Goal: Task Accomplishment & Management: Manage account settings

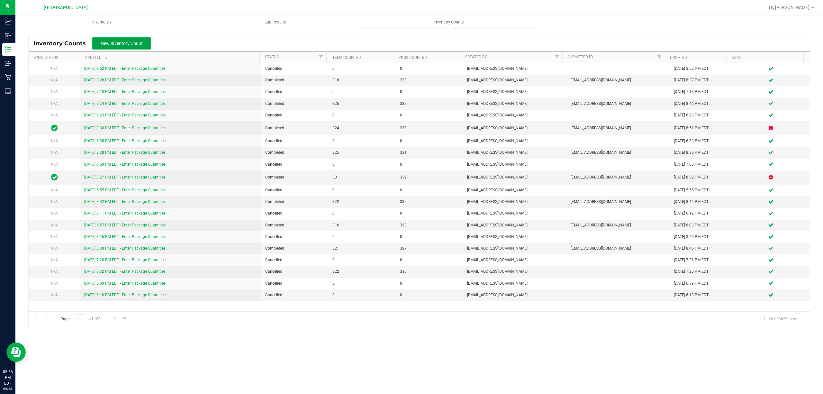
click at [120, 42] on span "New Inventory Count" at bounding box center [122, 43] width 42 height 5
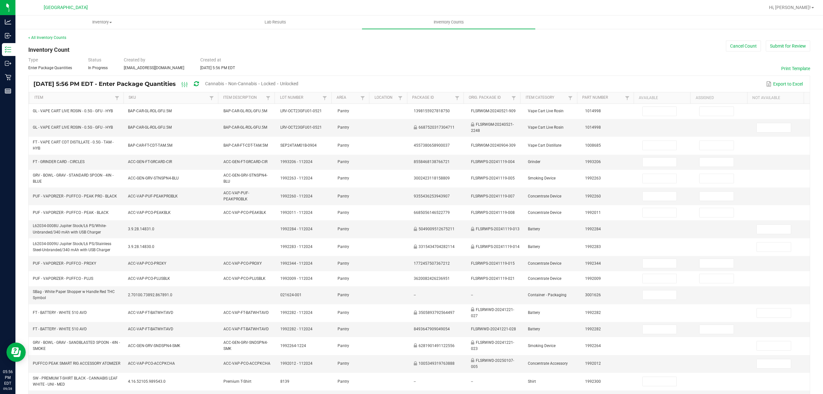
click at [224, 82] on span "Cannabis" at bounding box center [214, 83] width 19 height 5
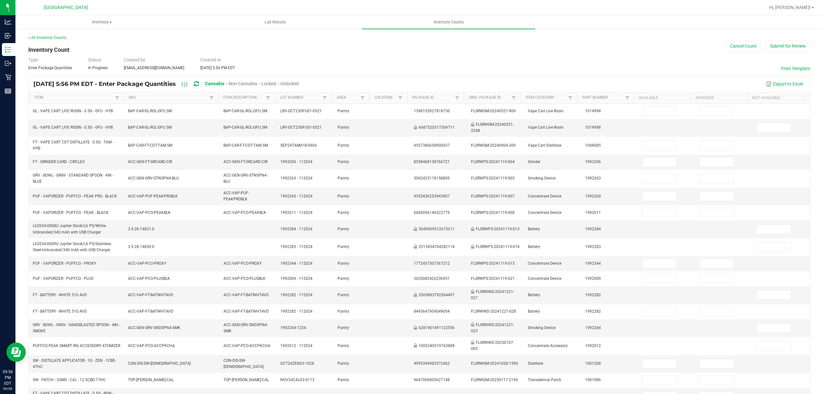
click at [299, 83] on span "Unlocked" at bounding box center [289, 83] width 18 height 5
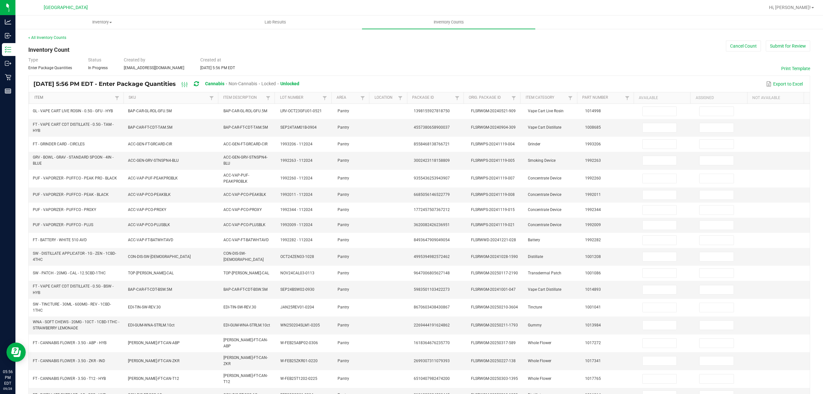
click at [43, 96] on link "Item" at bounding box center [73, 97] width 79 height 5
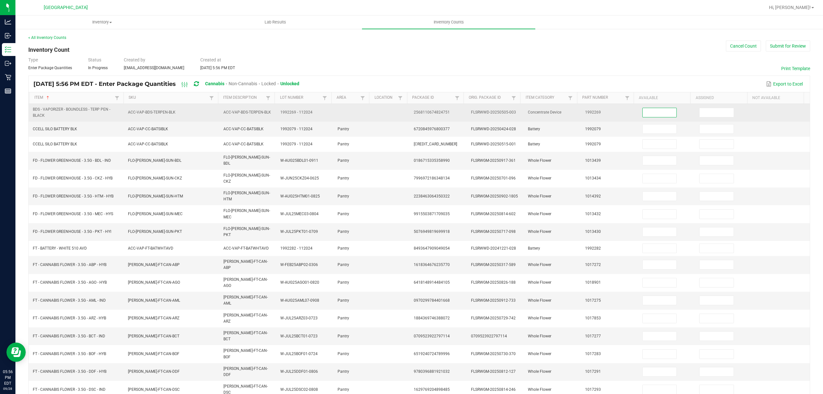
click at [650, 114] on input at bounding box center [660, 112] width 34 height 9
type input "1"
type input "16"
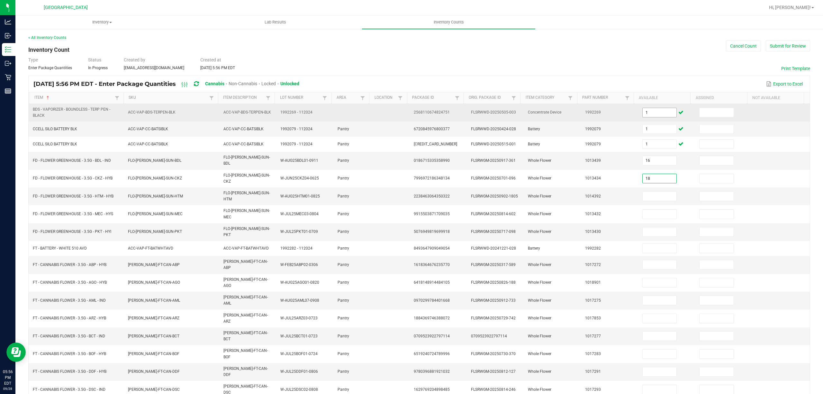
type input "18"
type input "10"
type input "17"
type input "4"
type input "1"
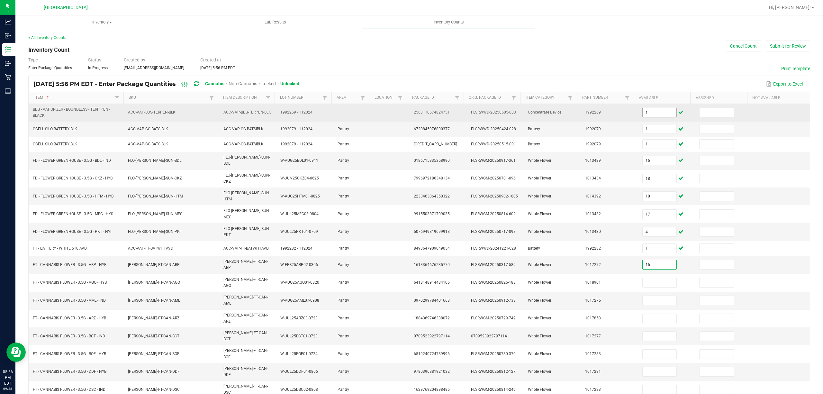
type input "16"
type input "19"
type input "0"
type input "1"
type input "0"
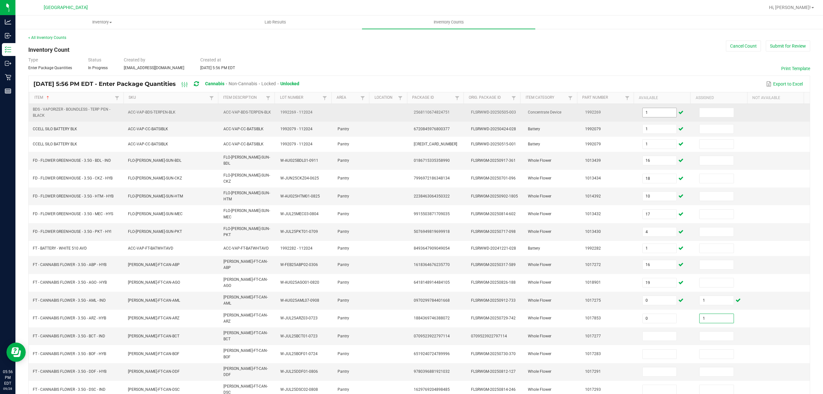
type input "1"
type input "0"
type input "1"
type input "18"
type input "1"
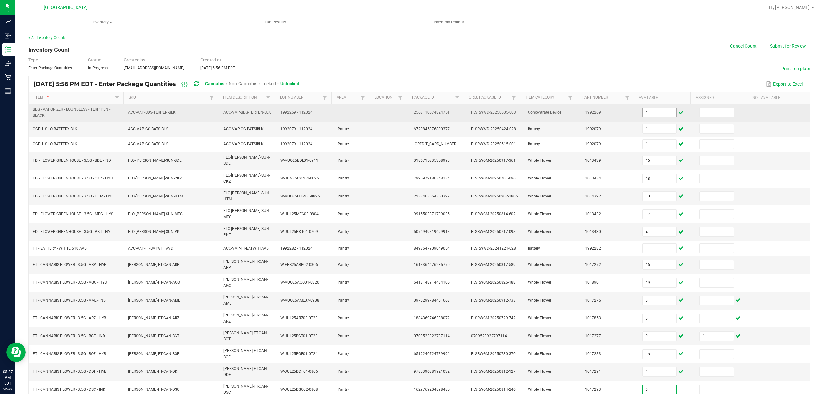
type input "0"
type input "1"
type input "16"
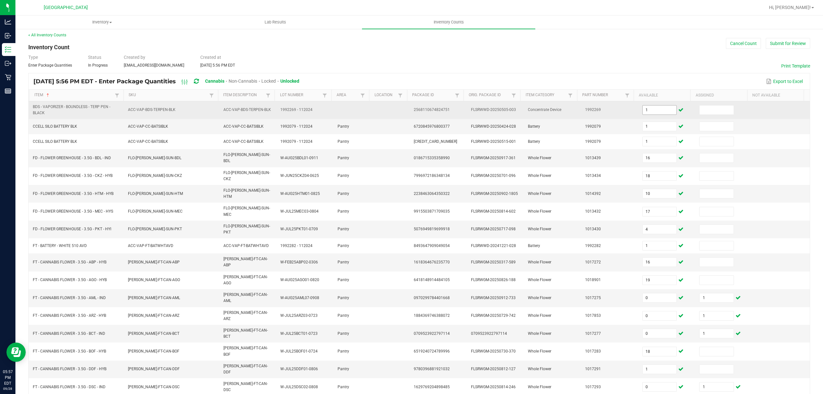
type input "7"
type input "1"
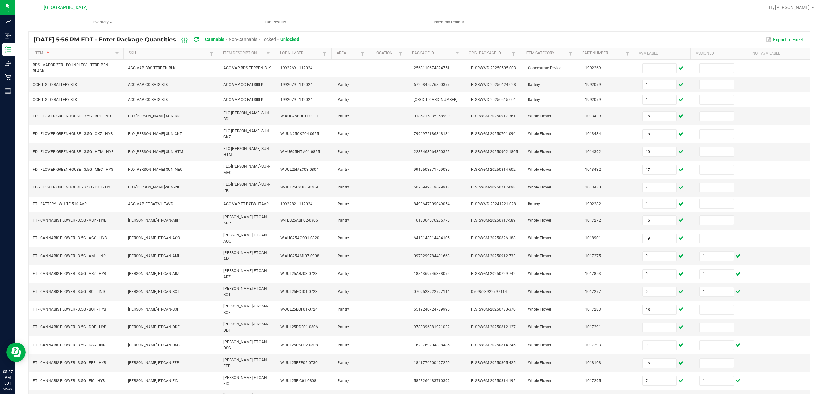
type input "17"
drag, startPoint x: 66, startPoint y: 382, endPoint x: 69, endPoint y: 372, distance: 10.7
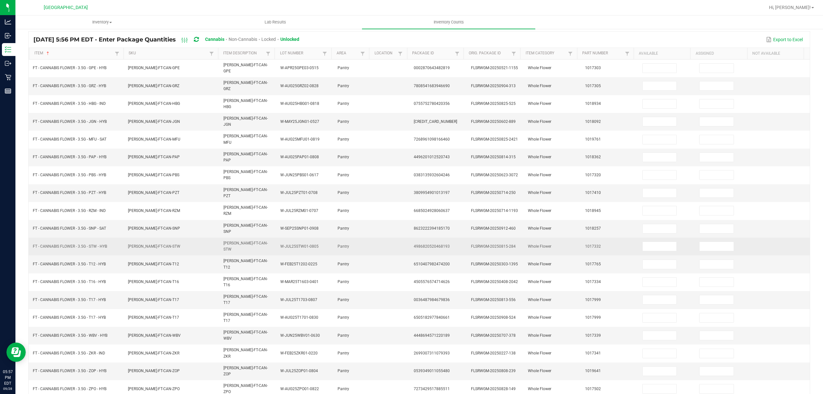
scroll to position [42, 0]
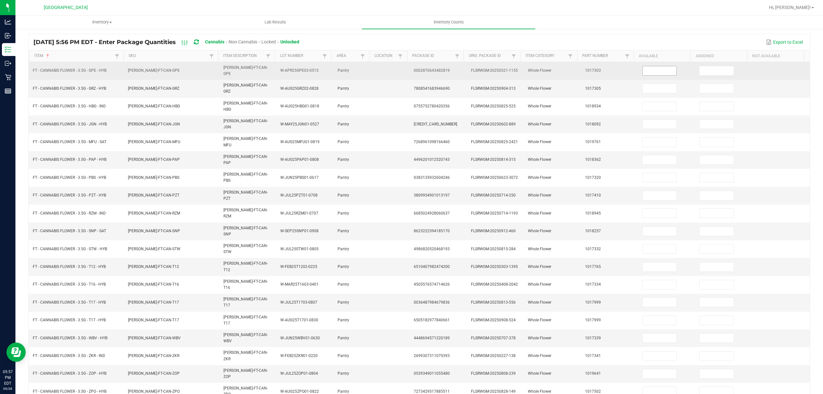
click at [647, 67] on input at bounding box center [660, 70] width 34 height 9
type input "3"
type input "5"
type input "2"
type input "4"
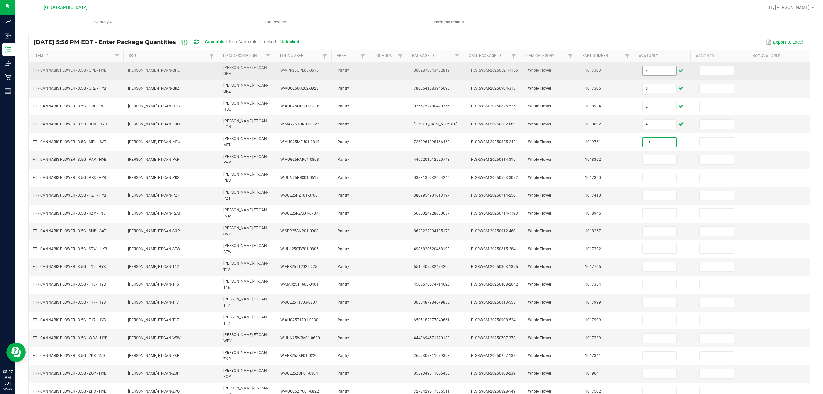
type input "19"
type input "3"
type input "17"
type input "13"
type input "19"
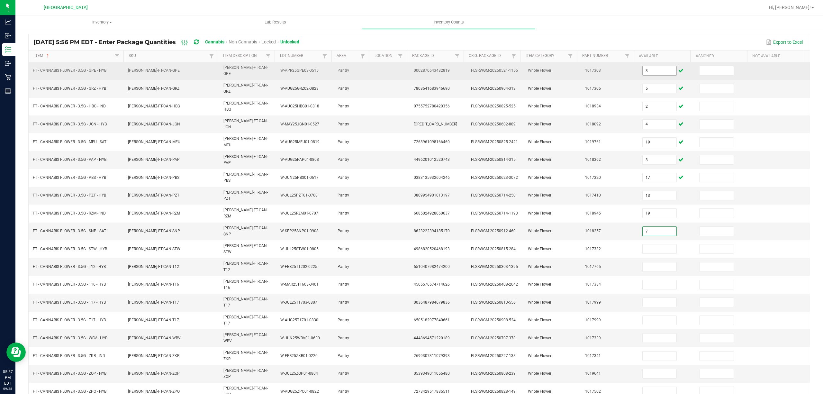
type input "7"
type input "14"
type input "24"
type input "1"
type input "0"
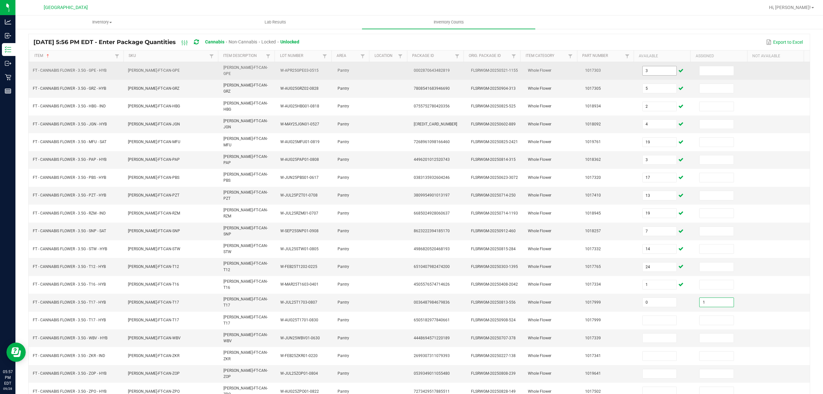
type input "1"
type input "0"
type input "1"
type input "3"
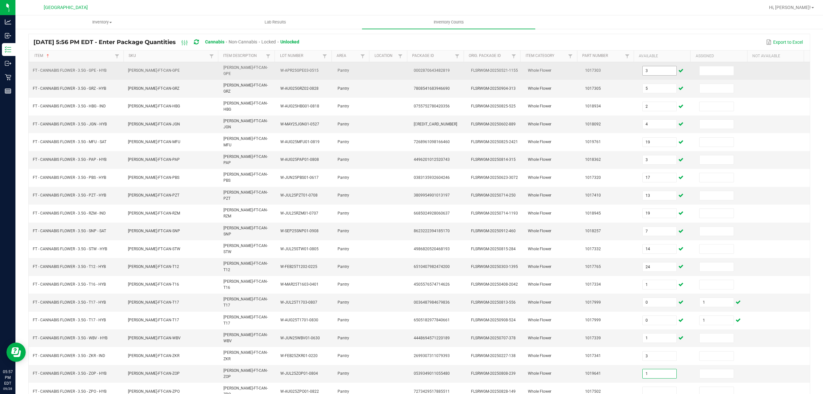
type input "1"
type input "9"
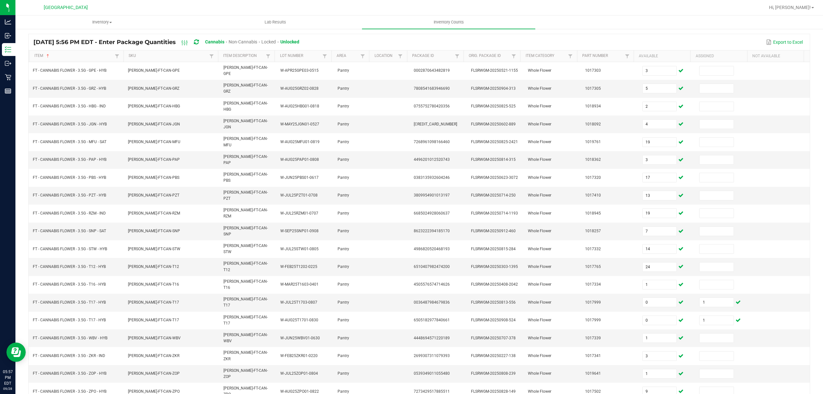
type input "16"
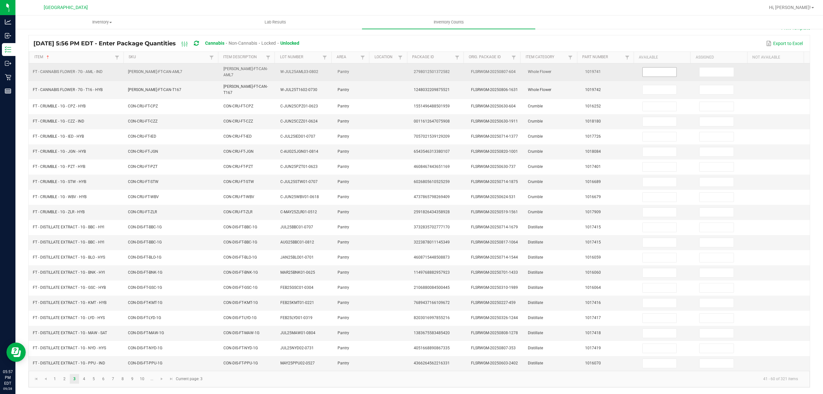
click at [660, 71] on input at bounding box center [660, 72] width 34 height 9
type input "7"
type input "8"
type input "4"
type input "1"
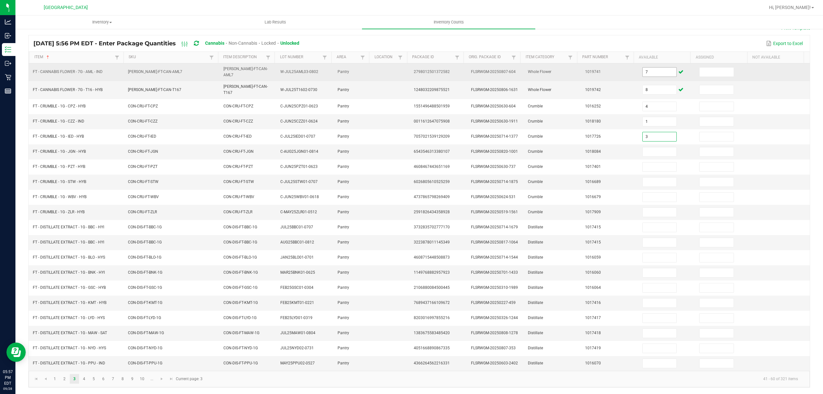
type input "3"
type input "2"
type input "3"
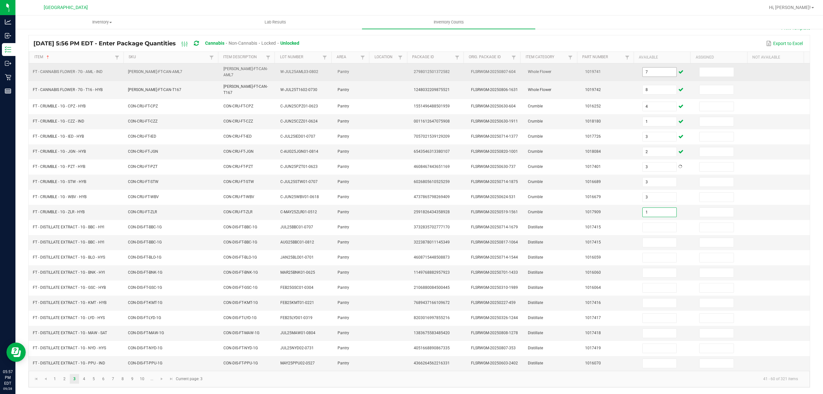
type input "1"
type input "12"
type input "0"
type input "3"
type input "4"
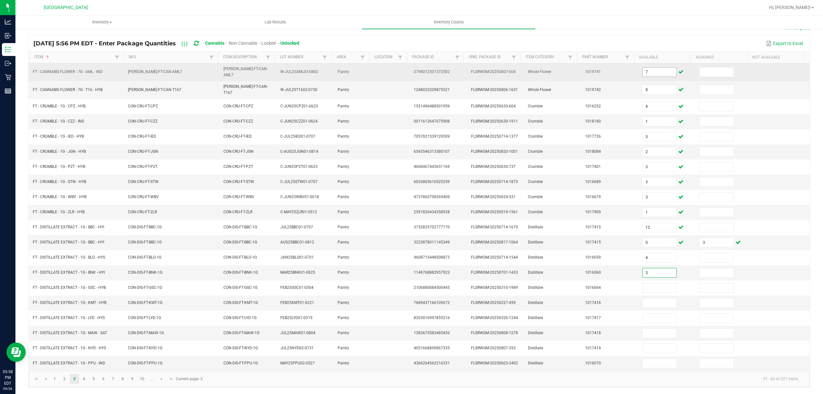
type input "3"
type input "8"
type input "4"
type input "6"
type input "10"
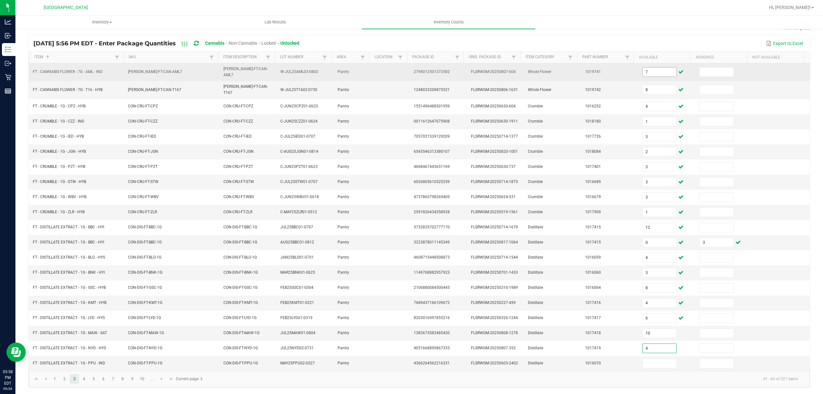
type input "4"
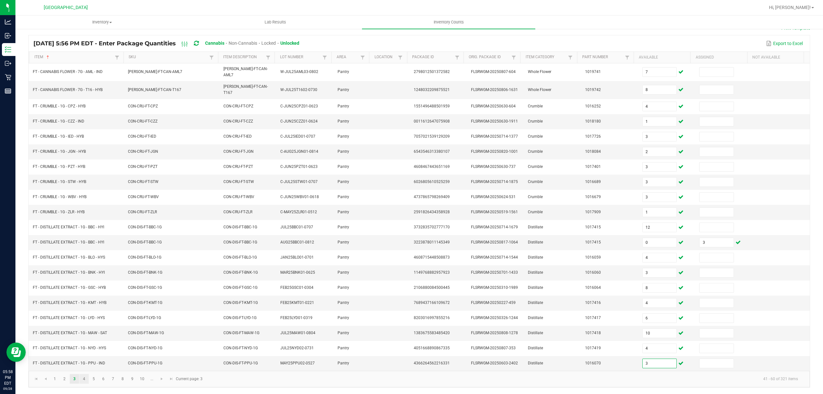
type input "3"
click at [83, 378] on link "4" at bounding box center [83, 379] width 9 height 10
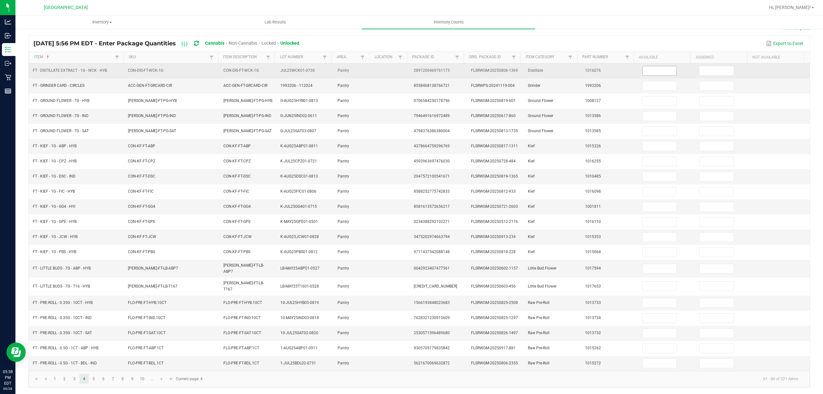
click at [651, 73] on input at bounding box center [660, 70] width 34 height 9
type input "11"
type input "1"
type input "7"
type input "4"
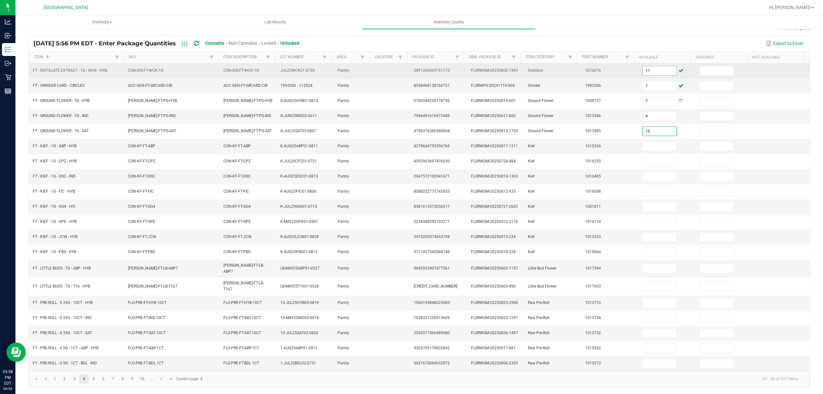
type input "16"
type input "2"
type input "1"
type input "2"
type input "7"
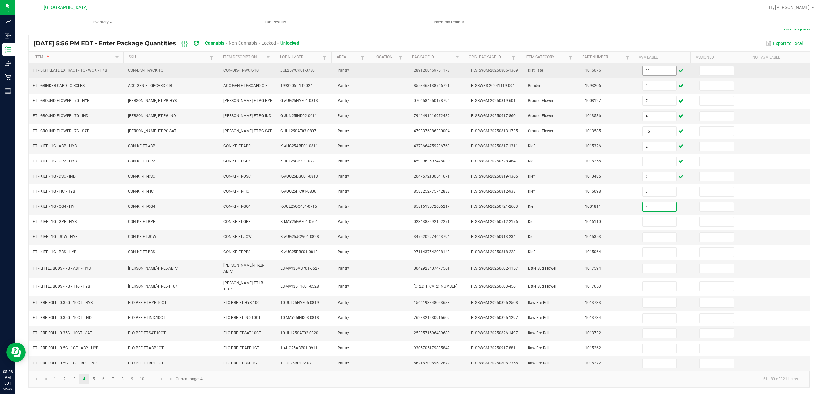
type input "4"
type input "3"
type input "4"
type input "6"
type input "4"
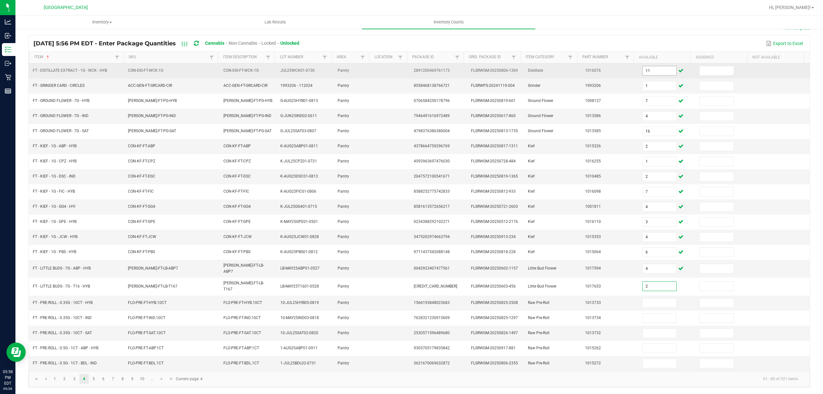
type input "2"
type input "16"
type input "5"
type input "18"
type input "14"
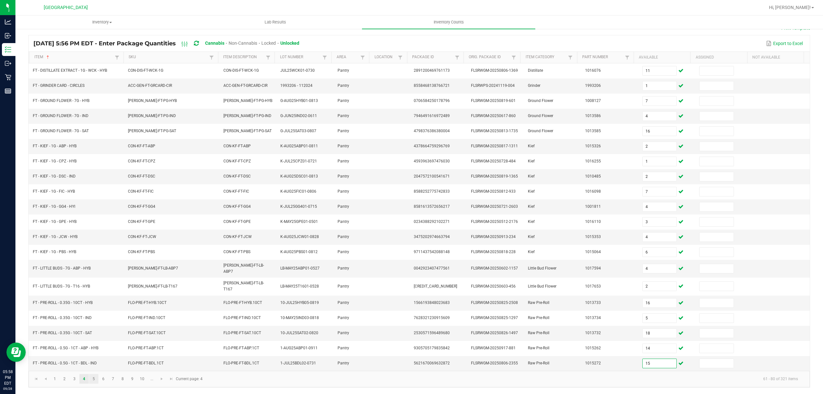
type input "15"
click at [94, 380] on link "5" at bounding box center [93, 379] width 9 height 10
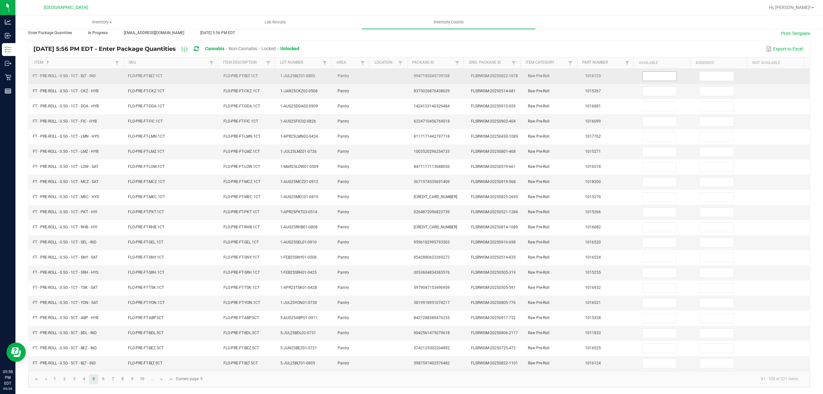
click at [653, 72] on input at bounding box center [660, 76] width 34 height 9
type input "9"
type input "4"
type input "19"
type input "7"
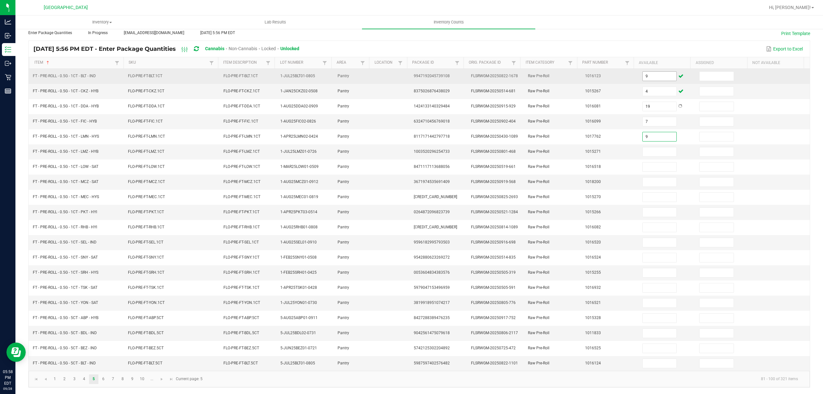
type input "9"
type input "4"
type input "18"
type input "9"
type input "15"
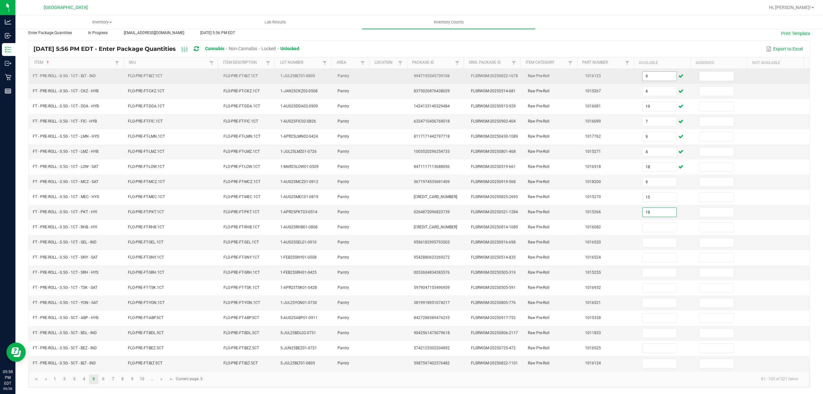
type input "18"
type input "8"
type input "19"
type input "2"
type input "3"
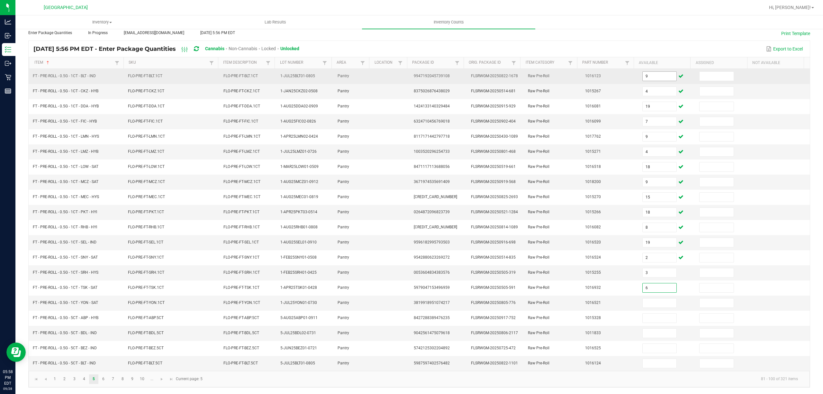
type input "6"
type input "4"
type input "10"
type input "7"
type input "3"
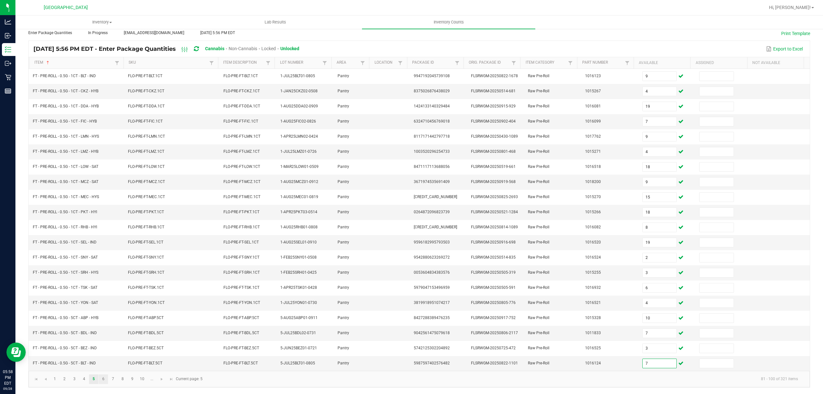
type input "7"
click at [107, 379] on link "6" at bounding box center [103, 379] width 9 height 10
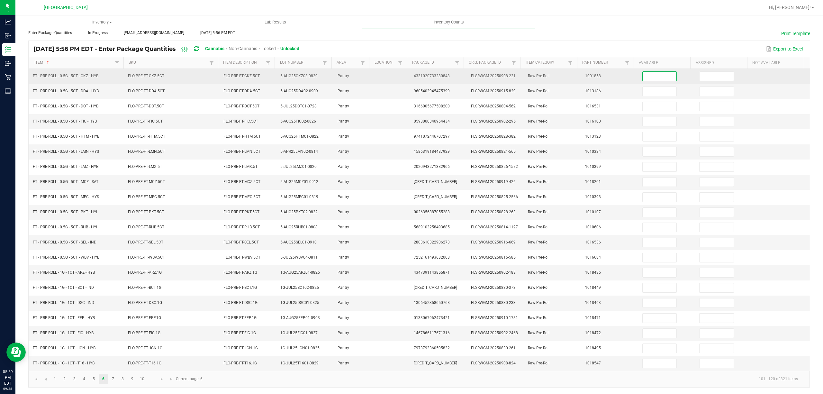
click at [645, 72] on input at bounding box center [660, 76] width 34 height 9
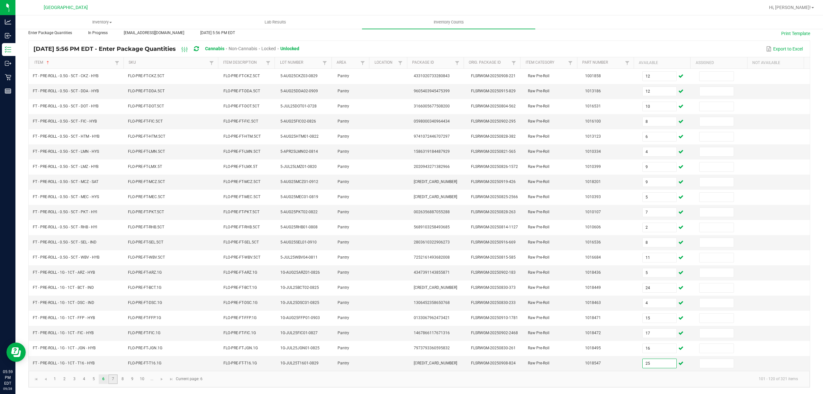
click at [111, 381] on link "7" at bounding box center [112, 379] width 9 height 10
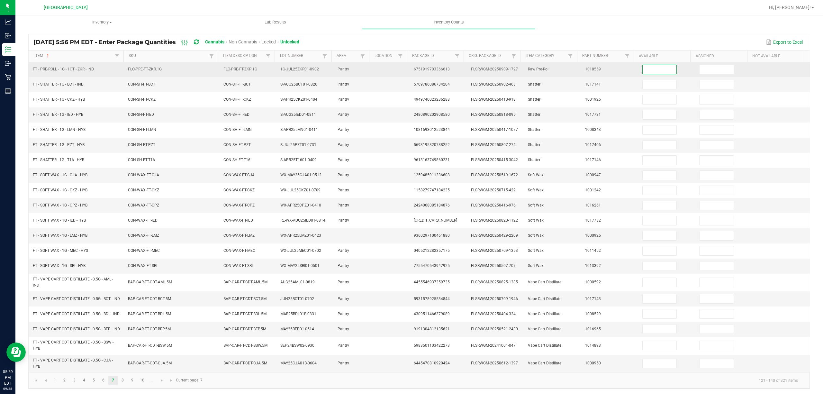
click at [653, 72] on input at bounding box center [660, 69] width 34 height 9
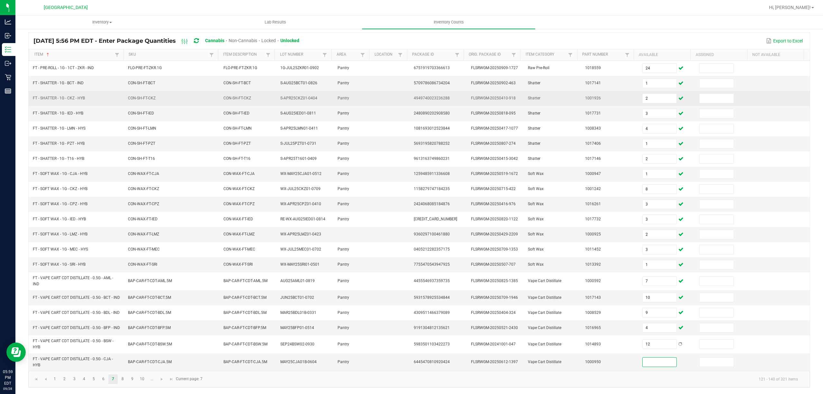
scroll to position [57, 0]
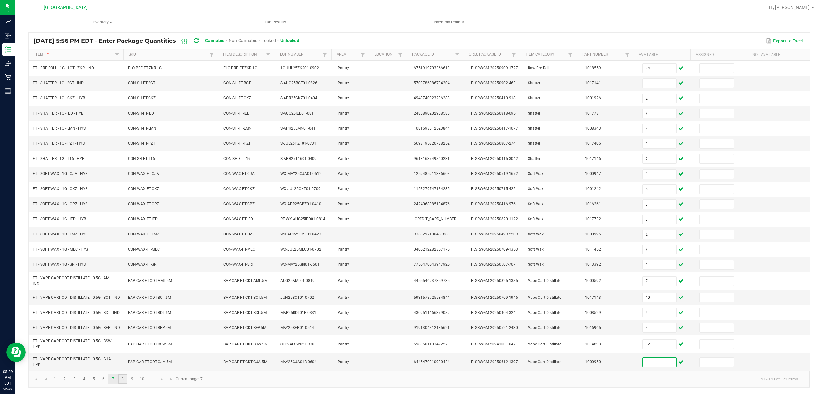
click at [125, 381] on link "8" at bounding box center [122, 379] width 9 height 10
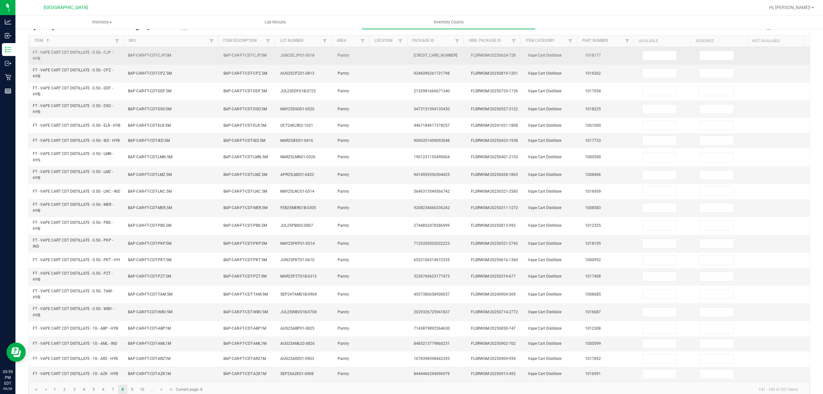
click at [656, 50] on td at bounding box center [667, 56] width 57 height 18
click at [655, 60] on span at bounding box center [660, 56] width 35 height 10
click at [656, 60] on input at bounding box center [660, 55] width 34 height 9
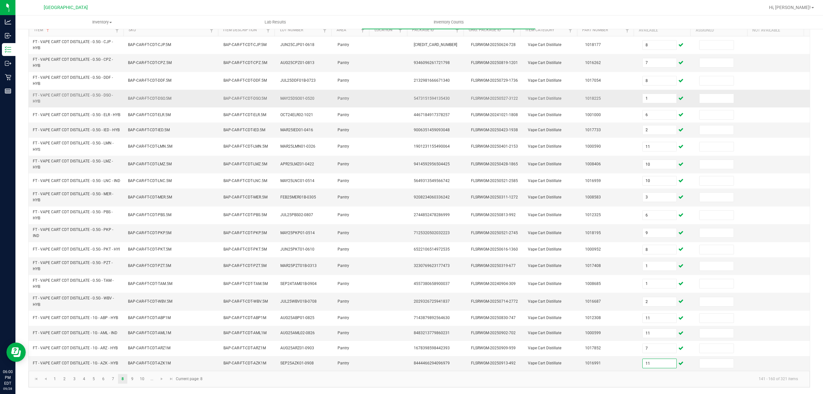
scroll to position [82, 0]
click at [133, 380] on link "9" at bounding box center [132, 379] width 9 height 10
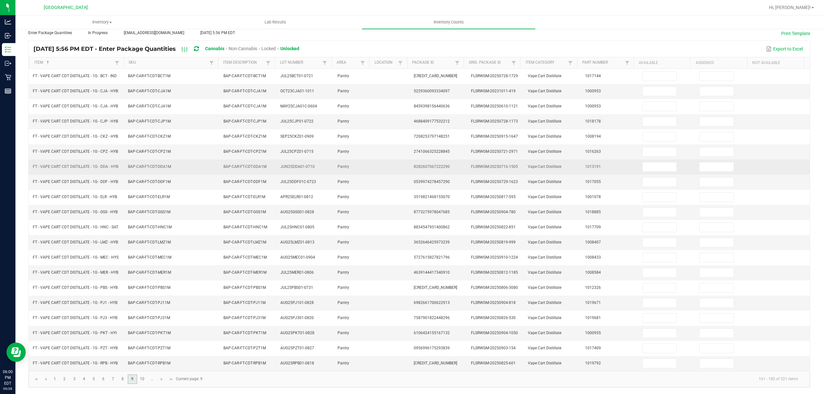
scroll to position [42, 0]
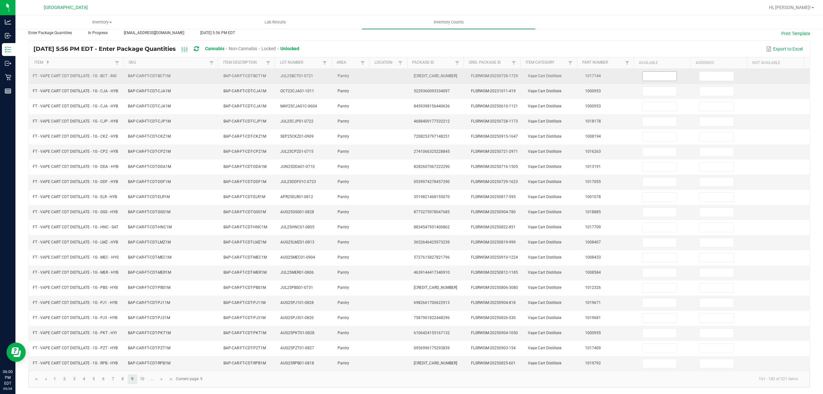
click at [658, 72] on input at bounding box center [660, 76] width 34 height 9
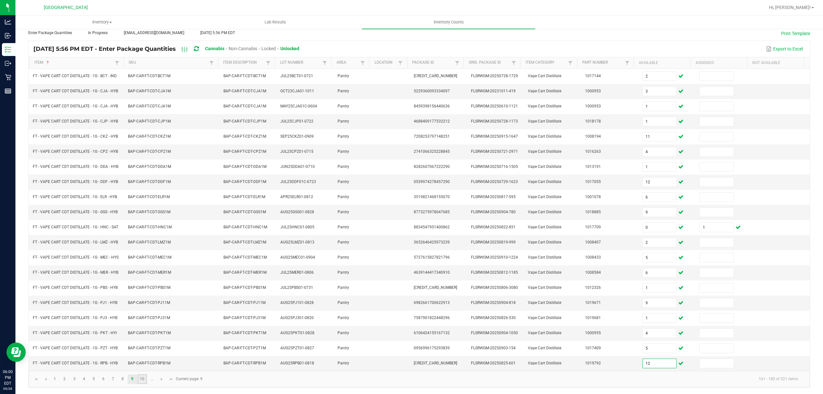
click at [139, 377] on link "10" at bounding box center [142, 379] width 9 height 10
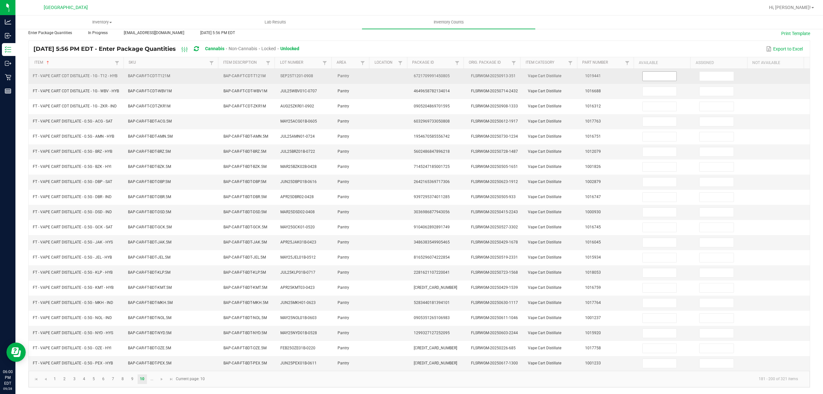
click at [654, 72] on input at bounding box center [660, 76] width 34 height 9
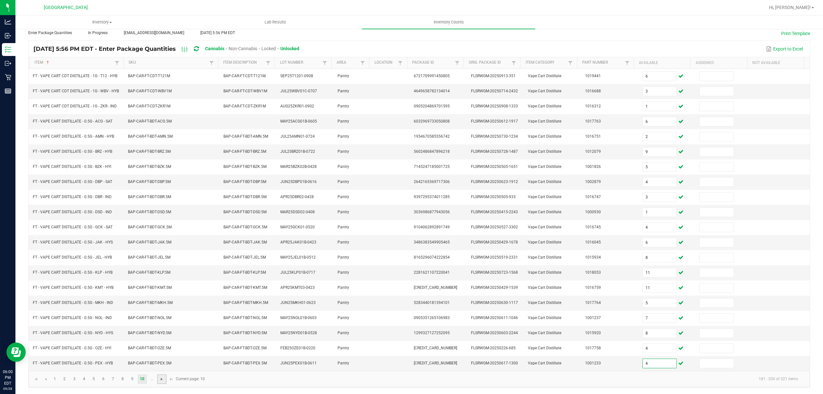
click at [162, 381] on span "Go to the next page" at bounding box center [161, 379] width 5 height 5
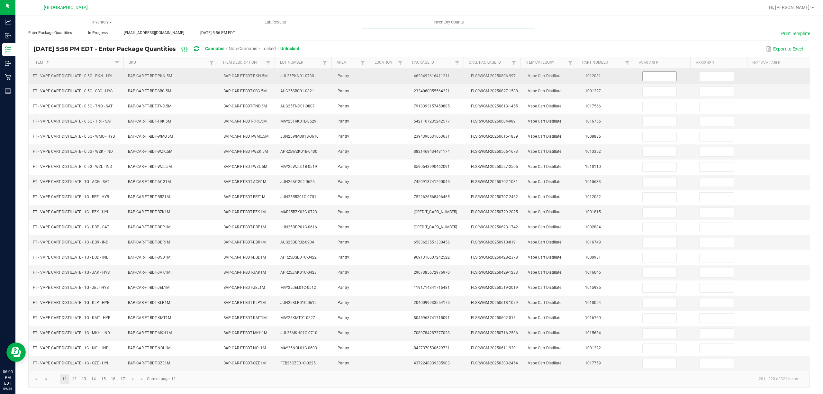
click at [662, 72] on input at bounding box center [660, 76] width 34 height 9
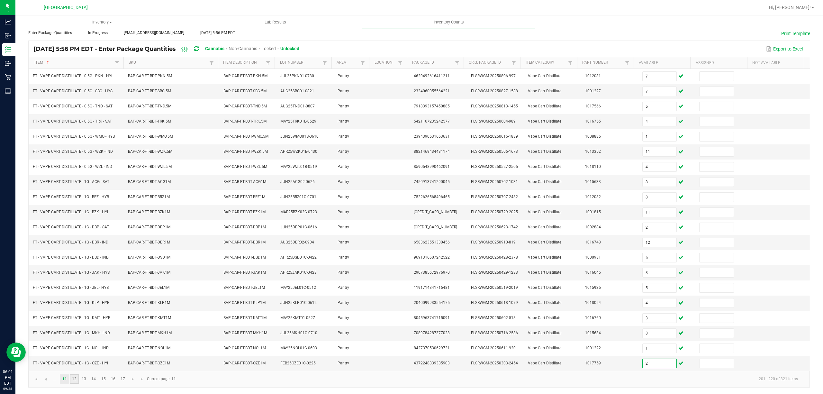
click at [74, 376] on link "12" at bounding box center [74, 379] width 9 height 10
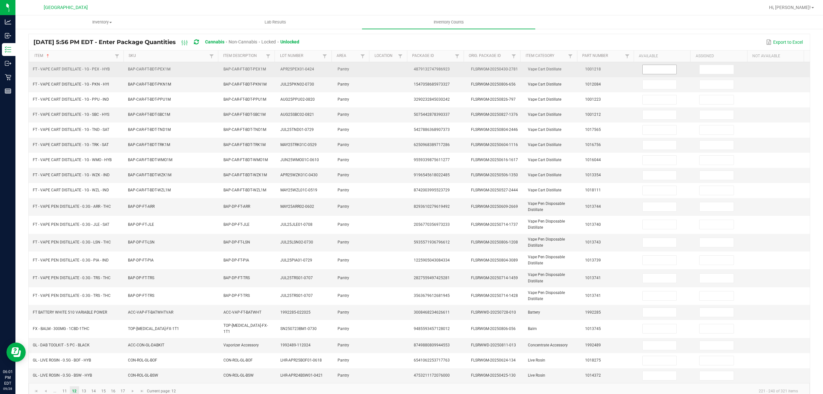
click at [643, 71] on input at bounding box center [660, 69] width 34 height 9
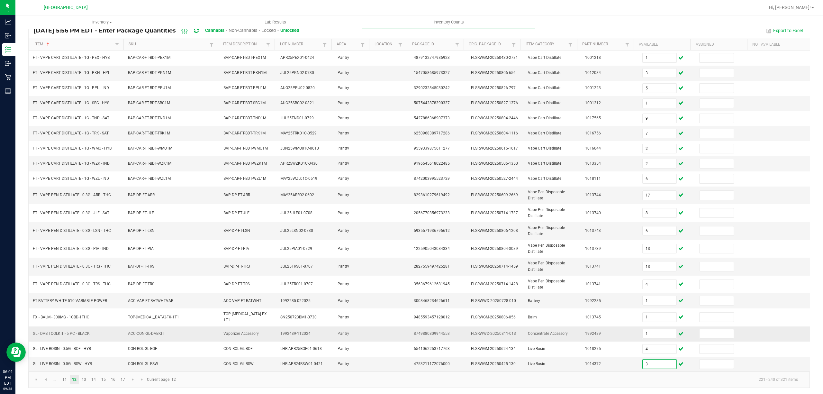
scroll to position [57, 0]
click at [84, 383] on link "13" at bounding box center [83, 379] width 9 height 10
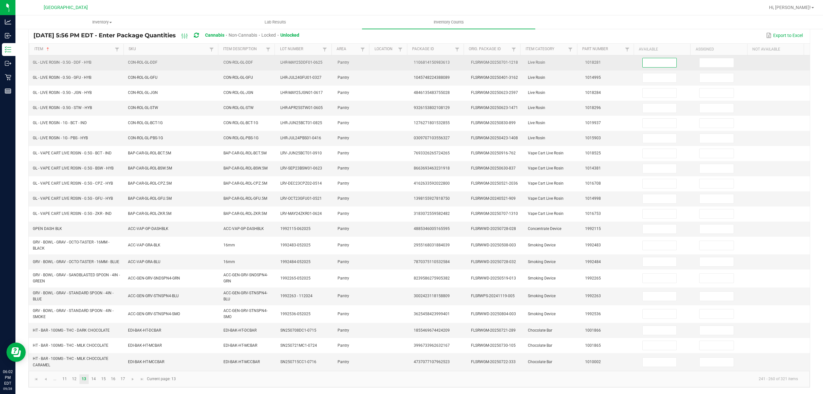
click at [643, 58] on input at bounding box center [660, 62] width 34 height 9
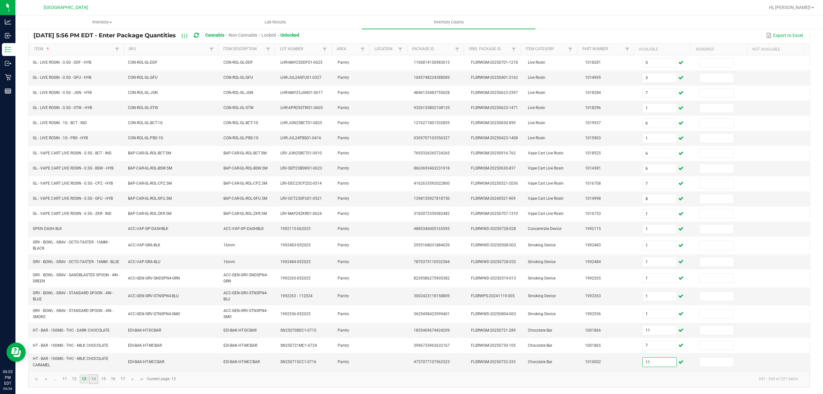
click at [93, 380] on link "14" at bounding box center [93, 379] width 9 height 10
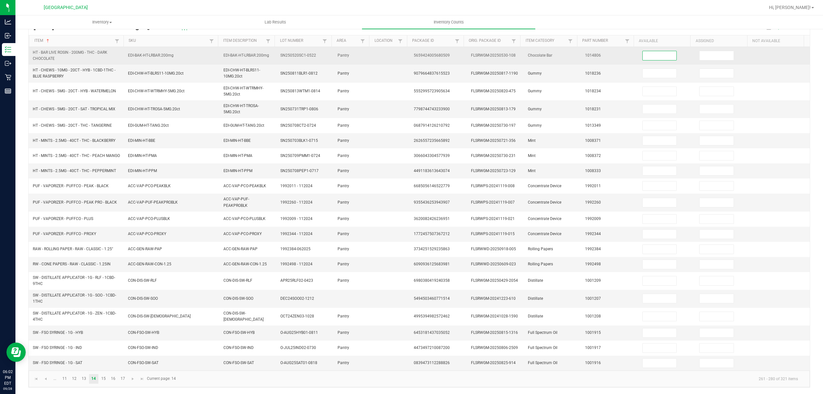
click at [643, 58] on input at bounding box center [660, 55] width 34 height 9
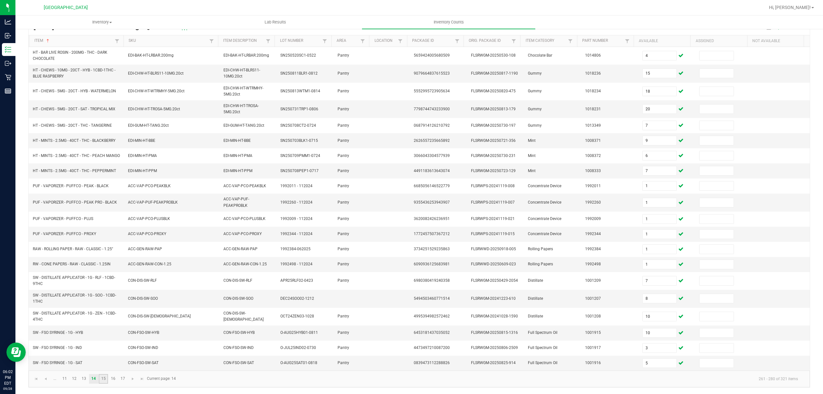
click at [103, 383] on link "15" at bounding box center [103, 379] width 9 height 10
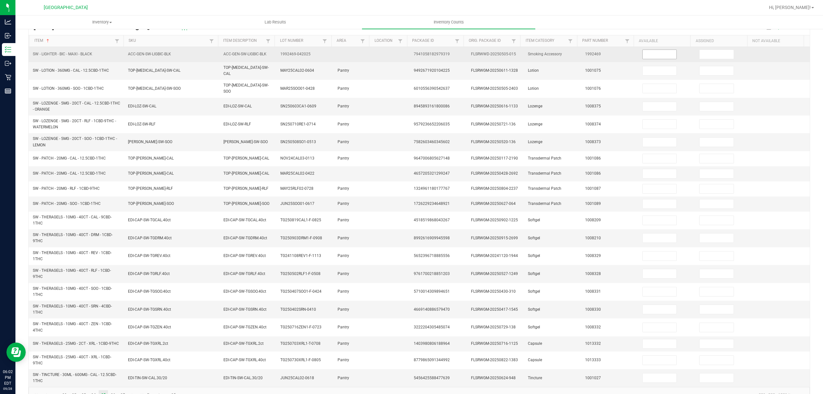
click at [655, 54] on input at bounding box center [660, 54] width 34 height 9
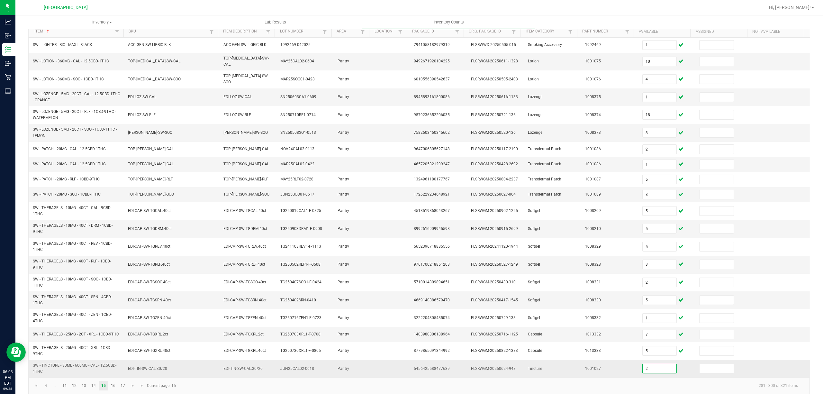
scroll to position [75, 0]
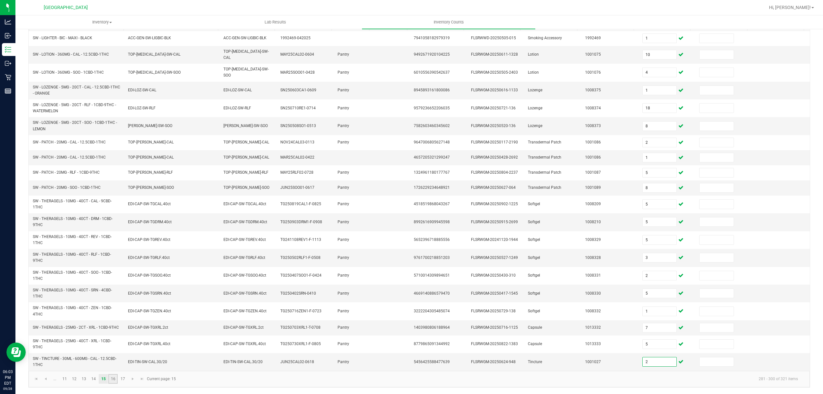
click at [112, 380] on link "16" at bounding box center [112, 379] width 9 height 10
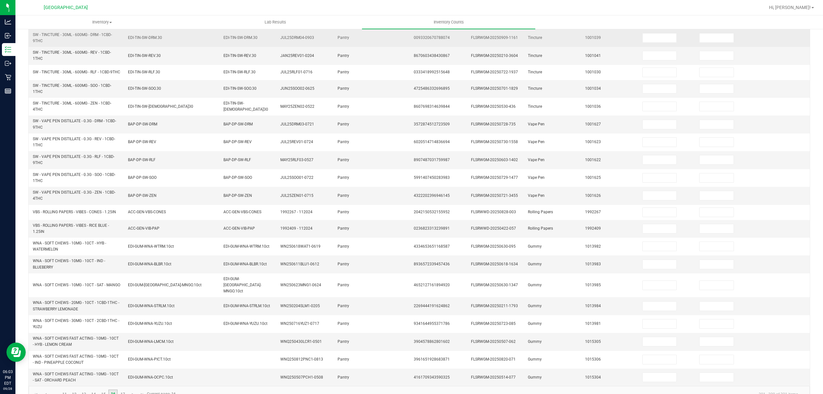
scroll to position [0, 0]
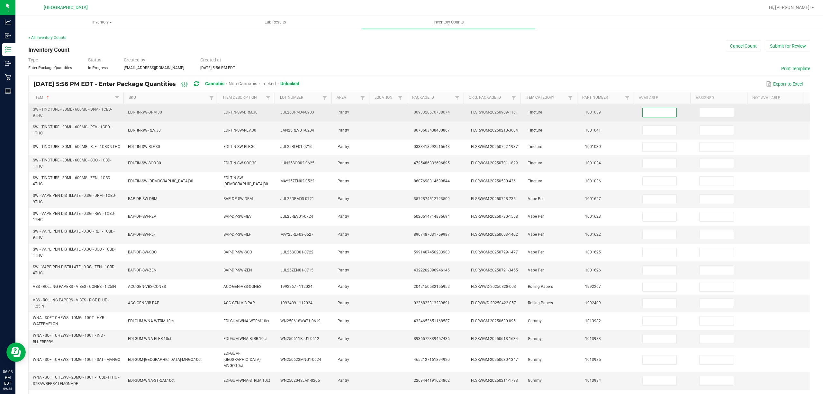
click at [643, 112] on input at bounding box center [660, 112] width 34 height 9
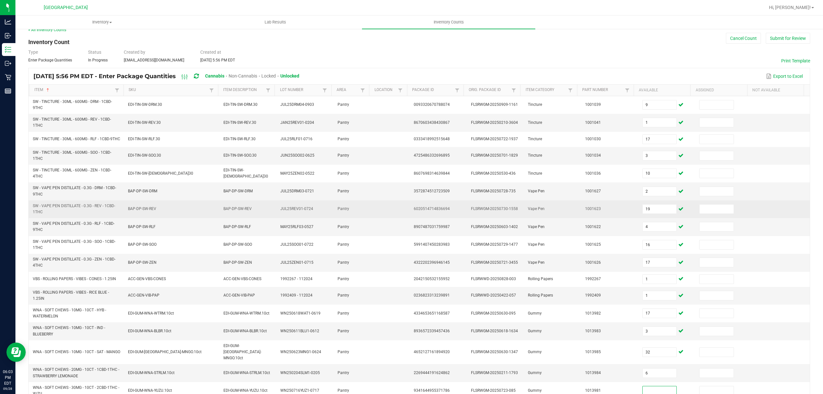
scroll to position [89, 0]
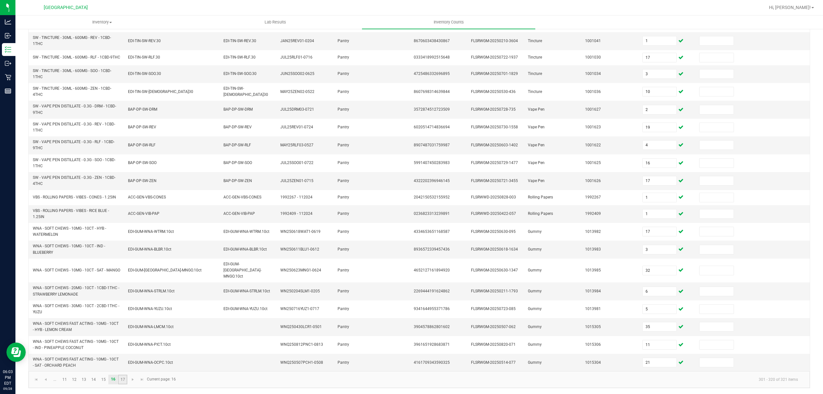
click at [127, 380] on link "17" at bounding box center [122, 380] width 9 height 10
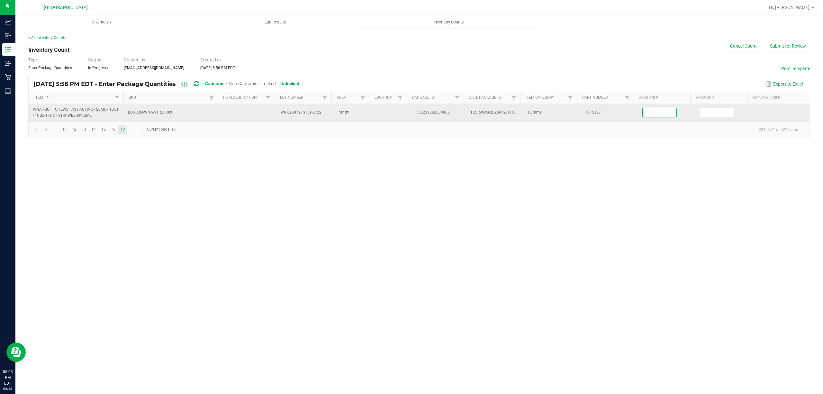
click at [654, 111] on input at bounding box center [660, 112] width 34 height 9
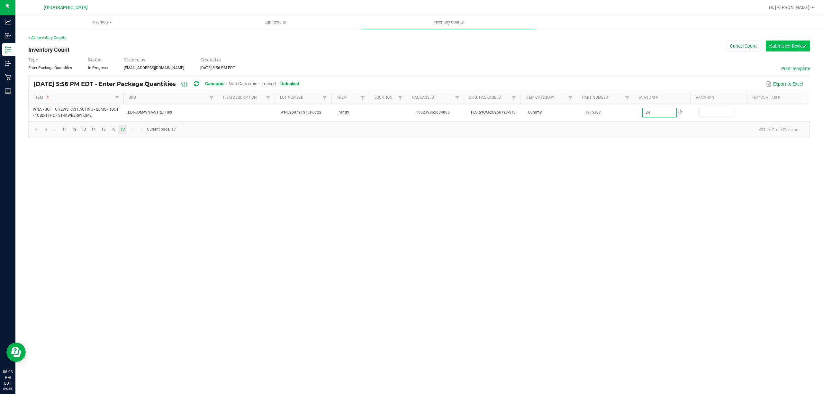
click at [789, 47] on button "Submit for Review" at bounding box center [788, 46] width 44 height 11
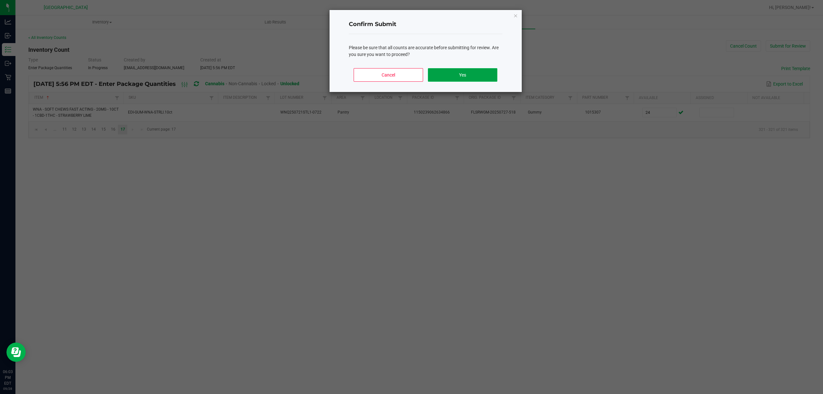
click at [450, 71] on button "Yes" at bounding box center [462, 75] width 69 height 14
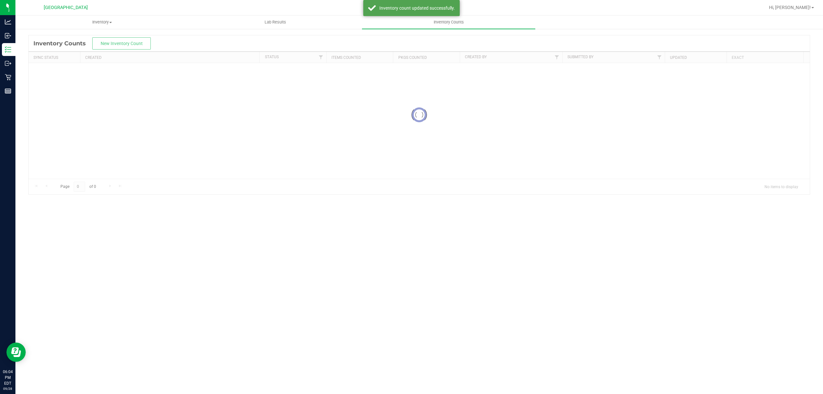
click at [807, 12] on div "Hi, [PERSON_NAME]!" at bounding box center [792, 7] width 50 height 11
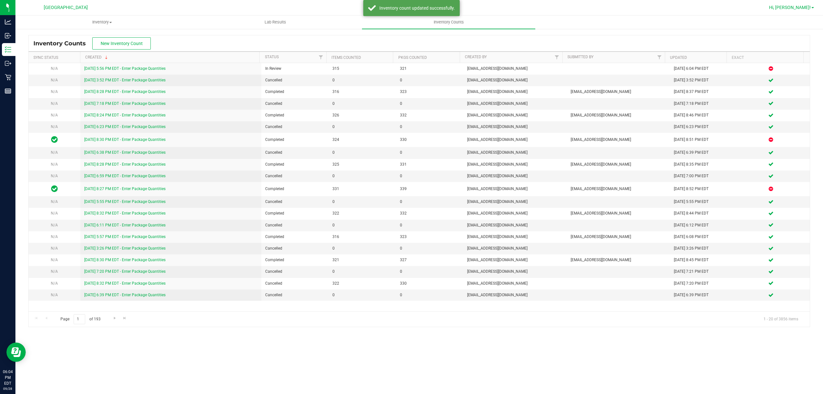
click at [807, 9] on span "Hi, [PERSON_NAME]!" at bounding box center [790, 7] width 42 height 5
click at [795, 55] on span "Sign Out" at bounding box center [790, 57] width 19 height 6
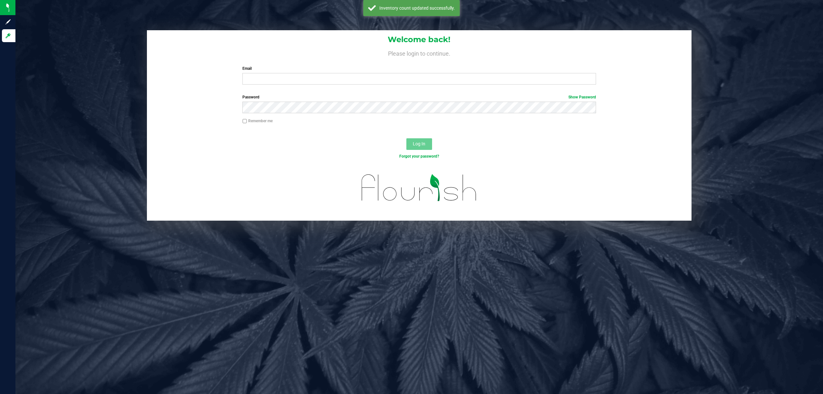
click at [258, 72] on div "Email Required Please format your email correctly." at bounding box center [419, 75] width 363 height 19
click at [260, 74] on input "Email" at bounding box center [420, 79] width 354 height 12
click at [407, 138] on button "Log In" at bounding box center [420, 144] width 26 height 12
